Goal: Information Seeking & Learning: Learn about a topic

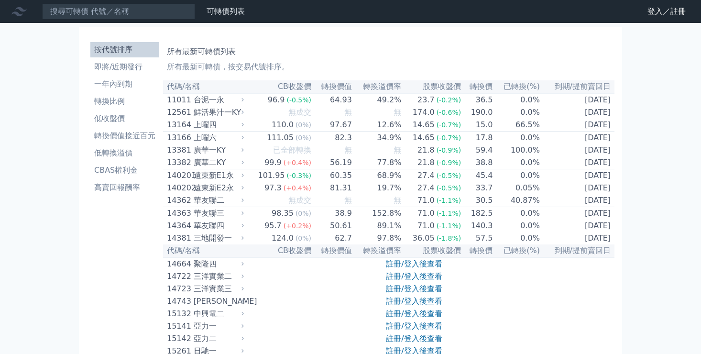
click at [84, 13] on input at bounding box center [118, 11] width 153 height 16
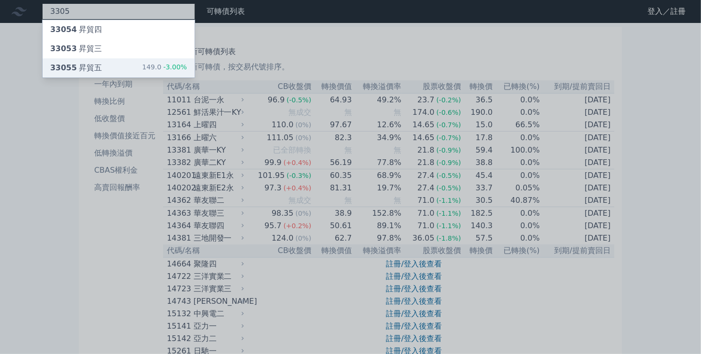
type input "3305"
click at [75, 66] on div "33055 昇貿五" at bounding box center [76, 67] width 52 height 11
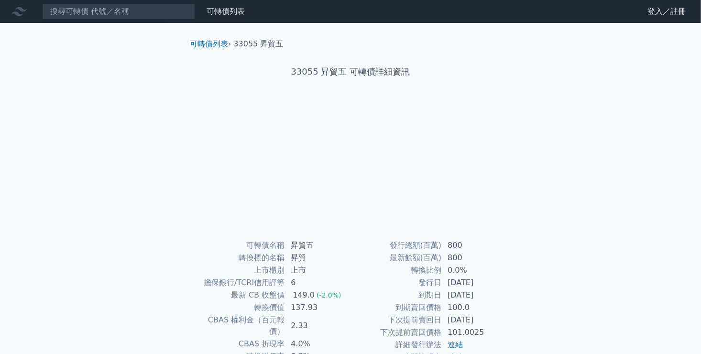
click at [75, 66] on div "可轉債列表 財務數據 可轉債列表 財務數據 登入／註冊 登入／註冊 可轉債列表 › 33055 昇貿五 33055 昇貿五 可轉債詳細資訊 可轉債名稱 6" at bounding box center [350, 227] width 701 height 454
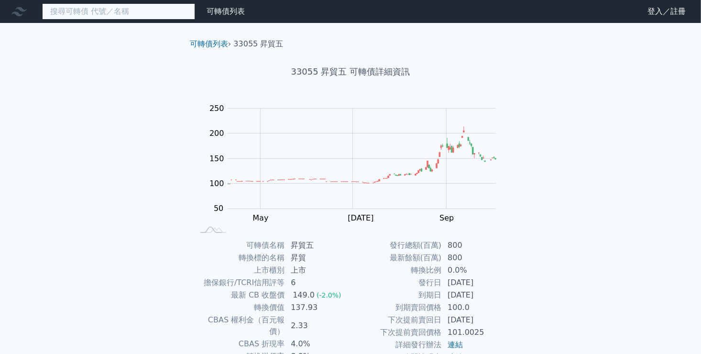
click at [93, 8] on input at bounding box center [118, 11] width 153 height 16
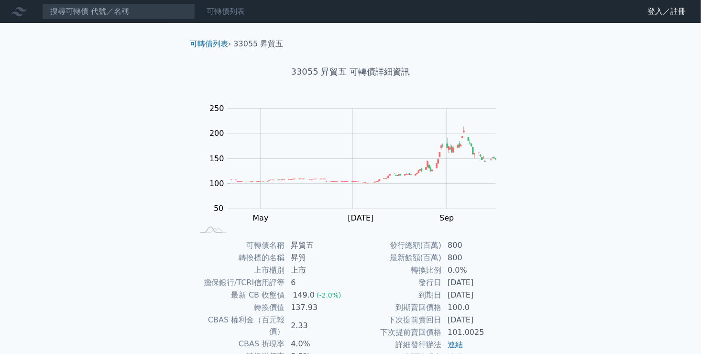
click at [223, 14] on link "可轉債列表" at bounding box center [226, 11] width 38 height 9
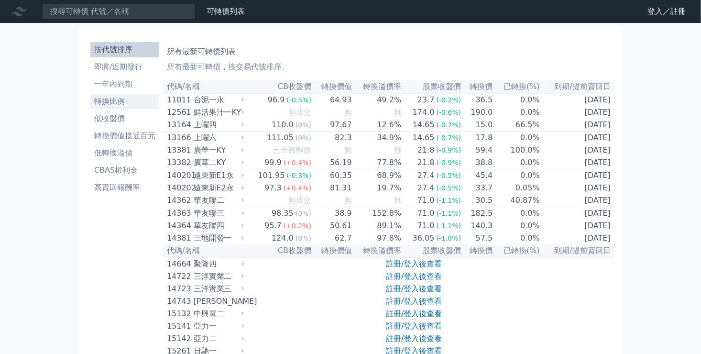
click at [106, 102] on li "轉換比例" at bounding box center [124, 101] width 69 height 11
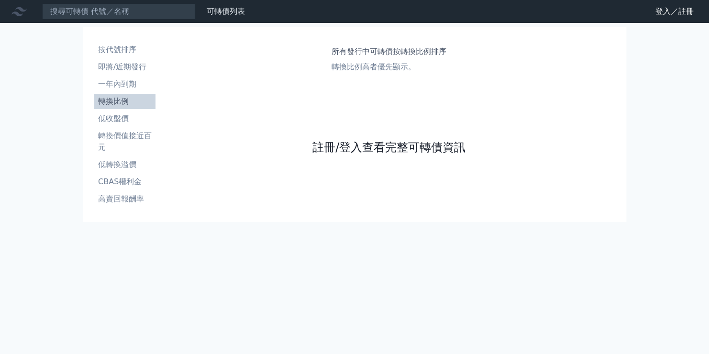
click at [408, 146] on link "註冊/登入查看完整可轉債資訊" at bounding box center [388, 147] width 153 height 15
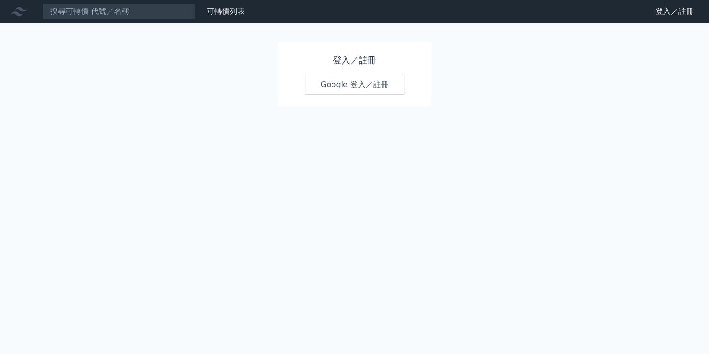
click at [364, 88] on link "Google 登入／註冊" at bounding box center [354, 85] width 99 height 20
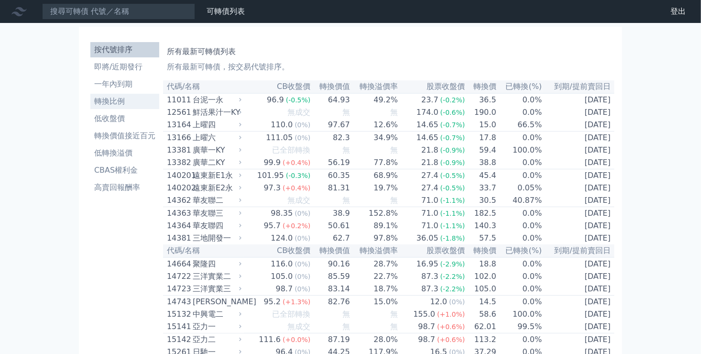
click at [102, 98] on li "轉換比例" at bounding box center [124, 101] width 69 height 11
